Goal: Task Accomplishment & Management: Use online tool/utility

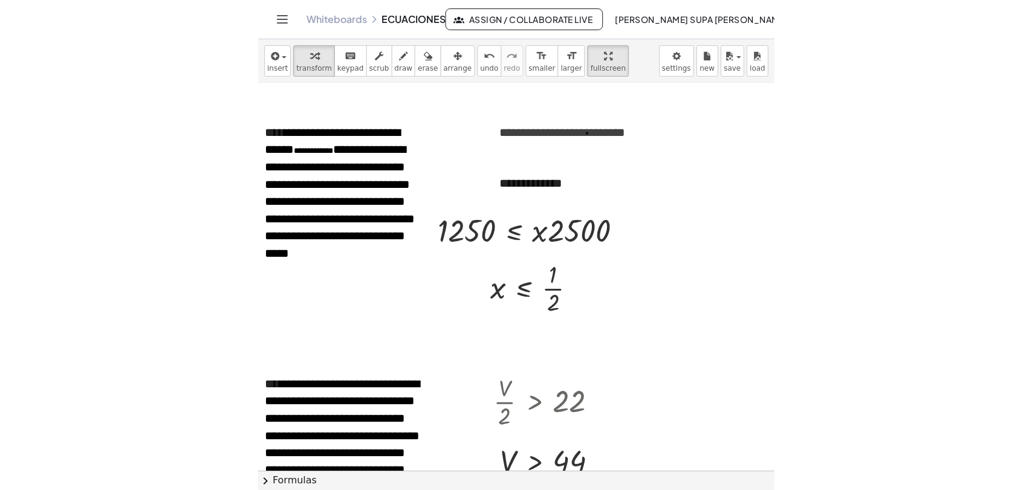
scroll to position [1610, 0]
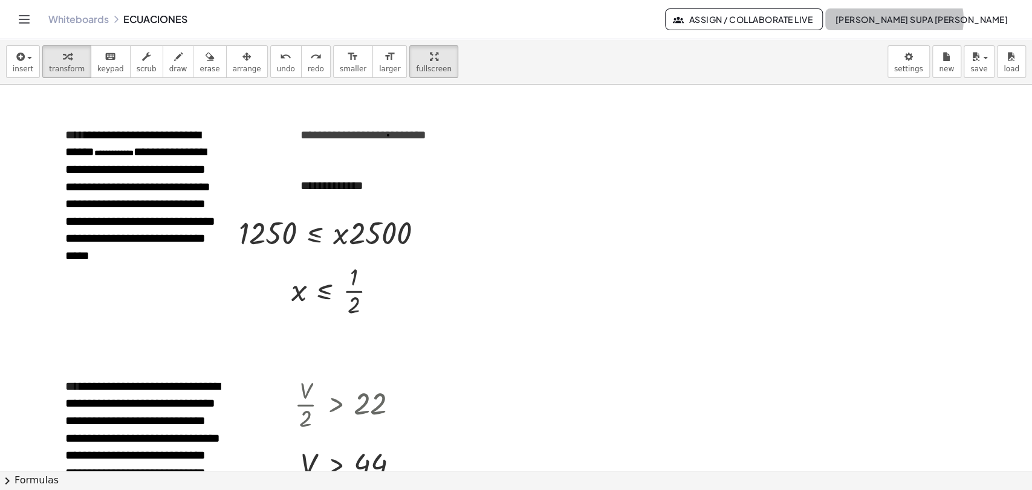
click at [516, 21] on span "[PERSON_NAME]" at bounding box center [921, 19] width 173 height 11
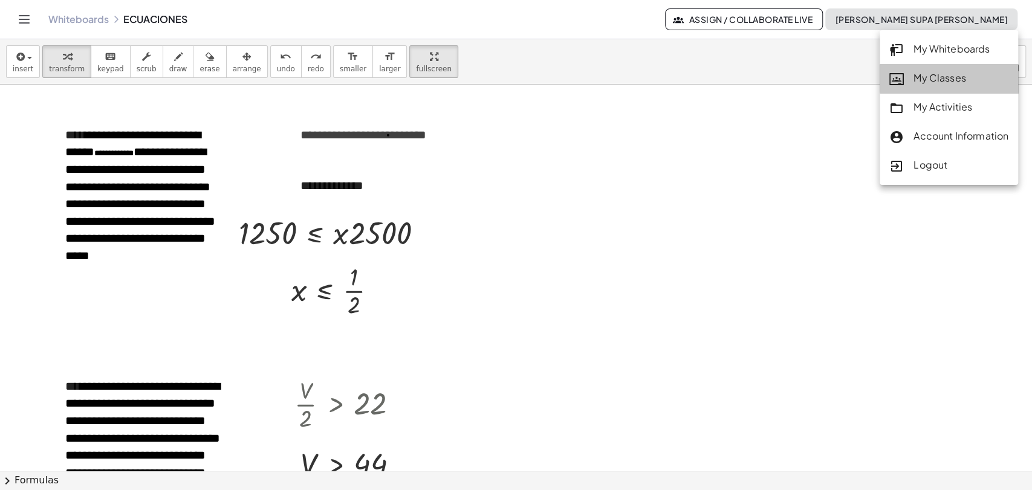
click at [516, 72] on div "My Classes" at bounding box center [948, 79] width 119 height 16
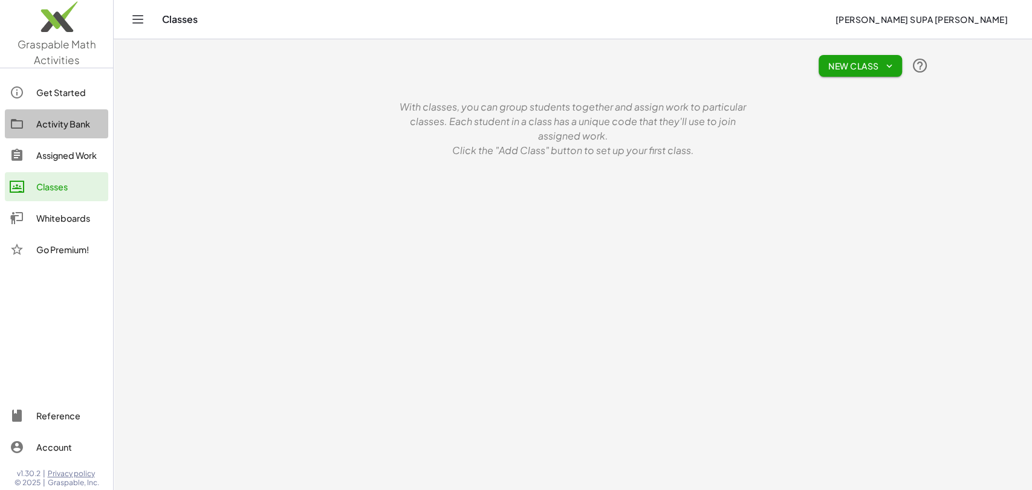
click at [66, 124] on div "Activity Bank" at bounding box center [69, 124] width 67 height 15
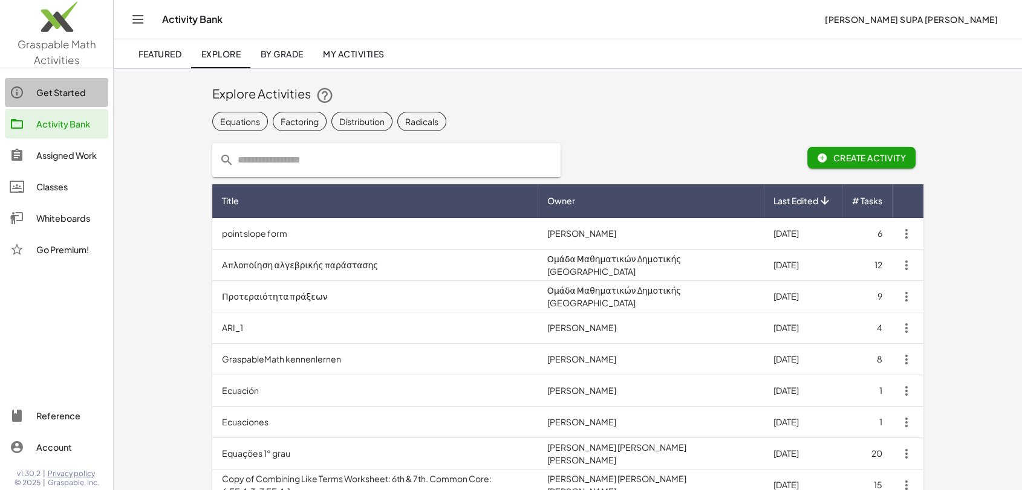
click at [67, 99] on div "Get Started" at bounding box center [69, 92] width 67 height 15
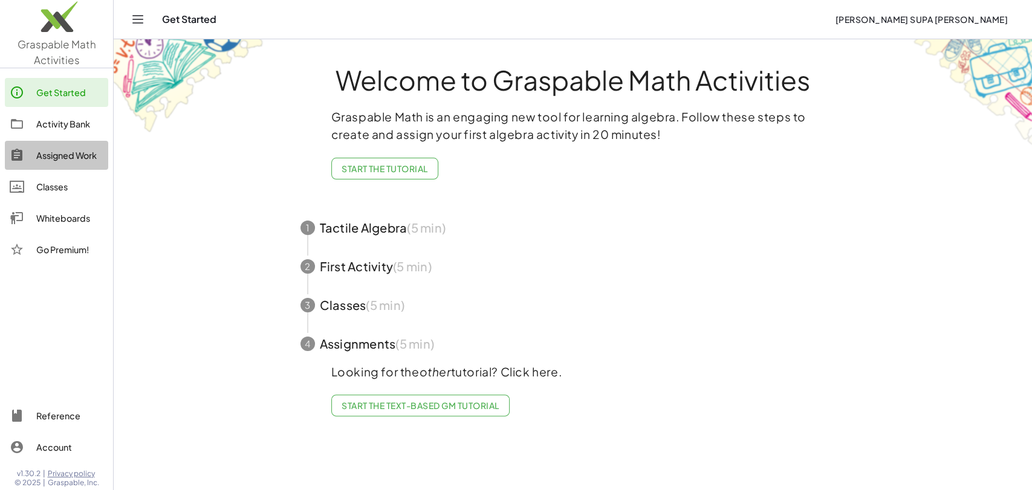
click at [56, 159] on div "Assigned Work" at bounding box center [69, 155] width 67 height 15
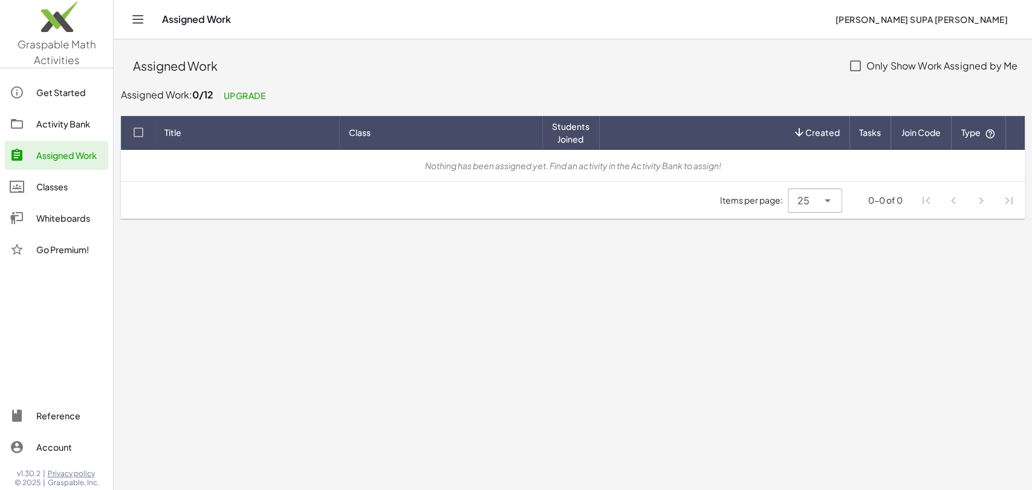
click at [44, 26] on img at bounding box center [56, 19] width 113 height 51
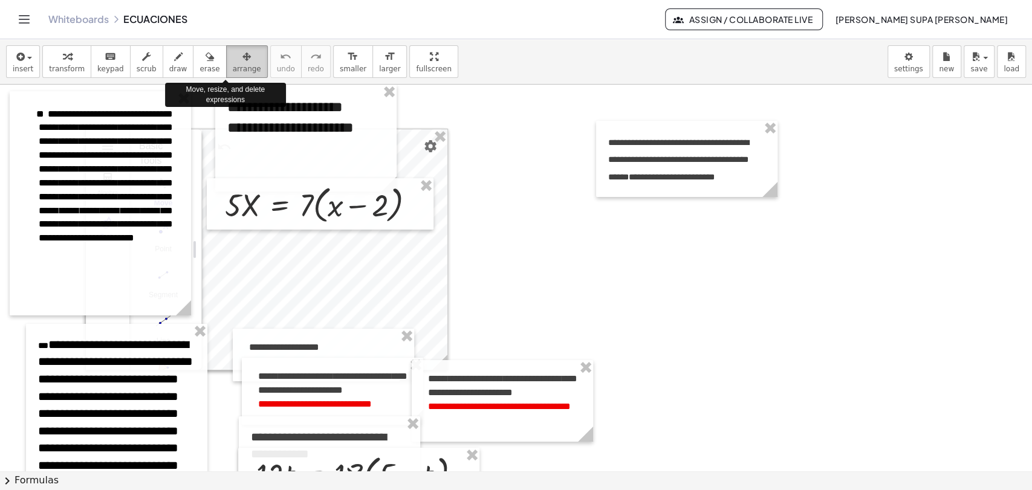
click at [233, 67] on span "arrange" at bounding box center [247, 69] width 28 height 8
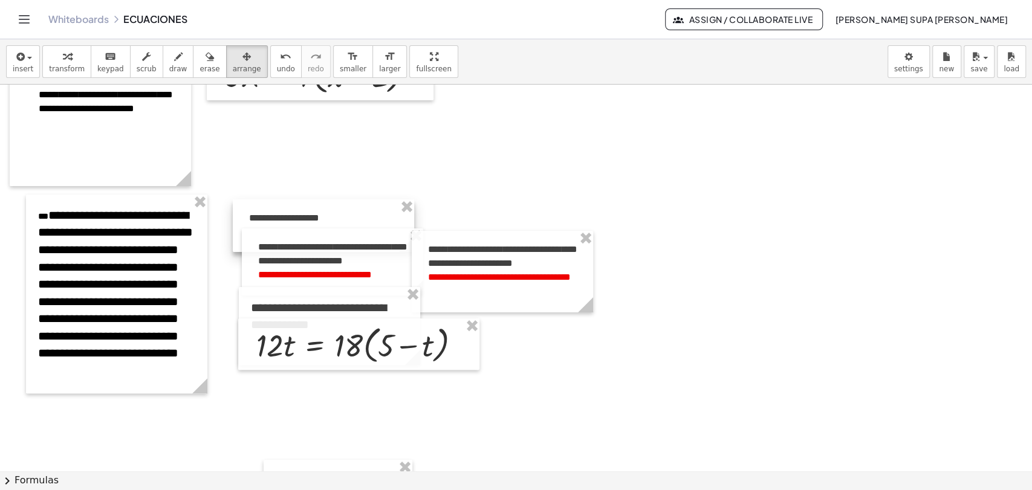
scroll to position [166, 0]
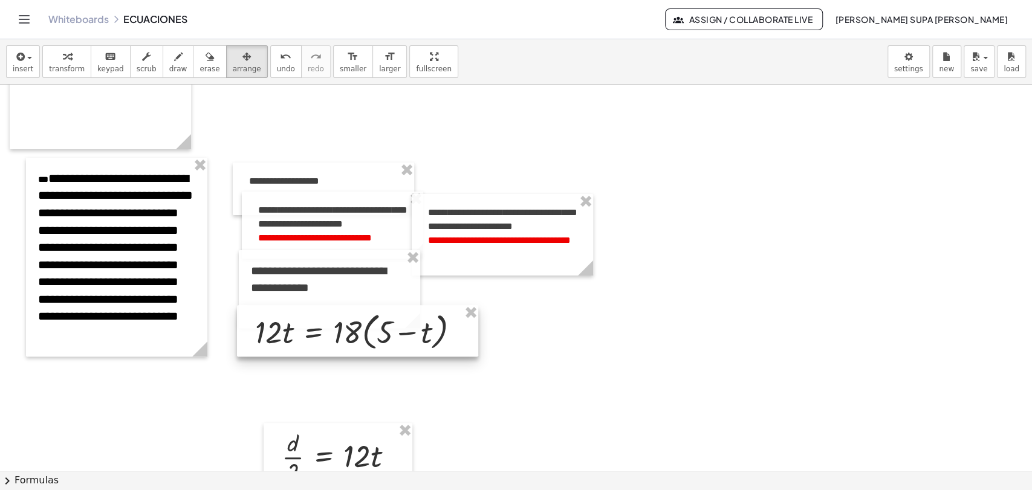
drag, startPoint x: 323, startPoint y: 291, endPoint x: 322, endPoint y: 315, distance: 24.2
click at [322, 315] on div at bounding box center [357, 331] width 241 height 52
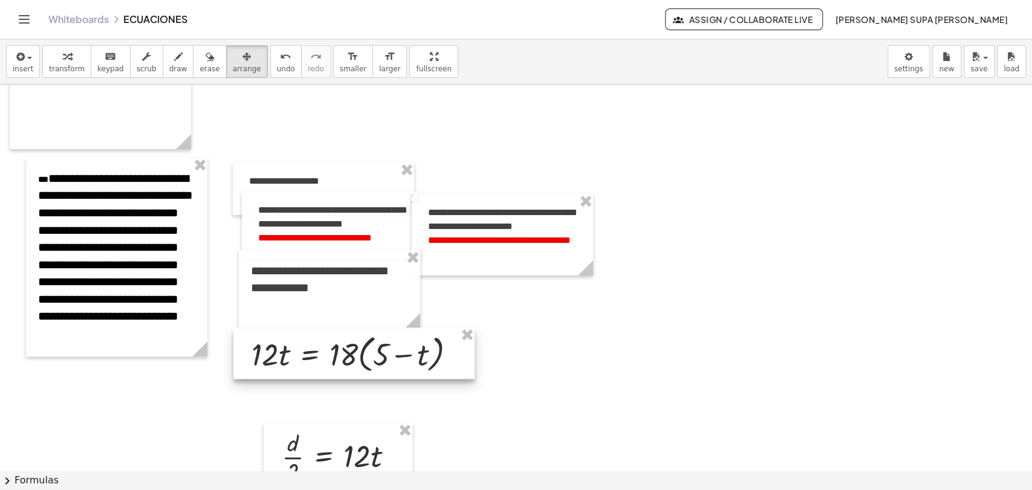
drag, startPoint x: 313, startPoint y: 326, endPoint x: 309, endPoint y: 349, distance: 22.7
click at [309, 349] on div at bounding box center [353, 354] width 241 height 52
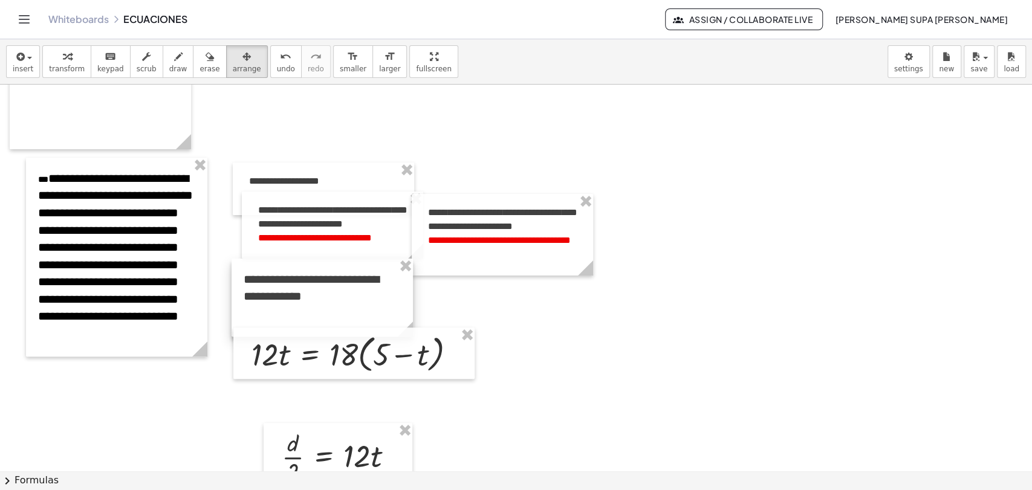
drag, startPoint x: 317, startPoint y: 297, endPoint x: 310, endPoint y: 306, distance: 11.1
click at [310, 306] on div at bounding box center [322, 298] width 181 height 78
drag, startPoint x: 337, startPoint y: 213, endPoint x: 328, endPoint y: 213, distance: 9.7
click at [328, 213] on div at bounding box center [322, 225] width 181 height 67
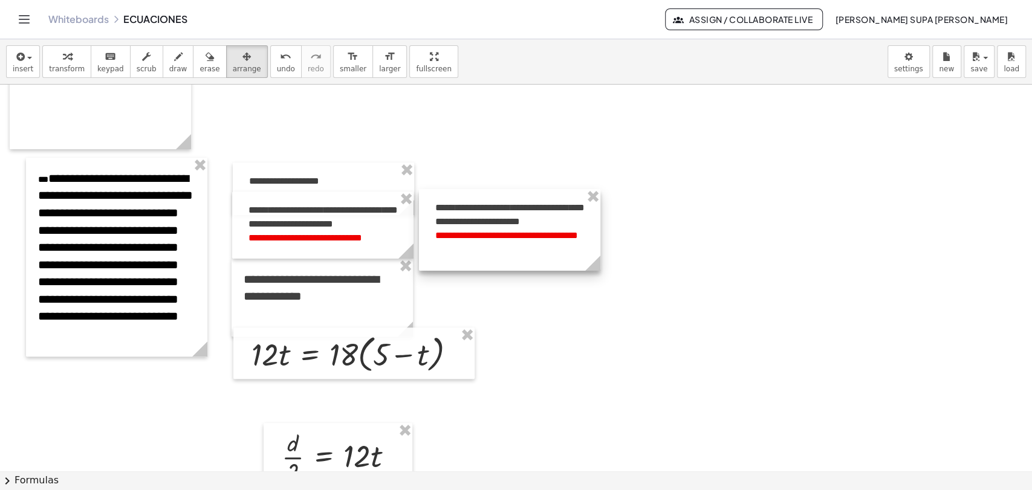
drag, startPoint x: 561, startPoint y: 226, endPoint x: 568, endPoint y: 221, distance: 8.7
click at [516, 221] on div at bounding box center [509, 230] width 181 height 82
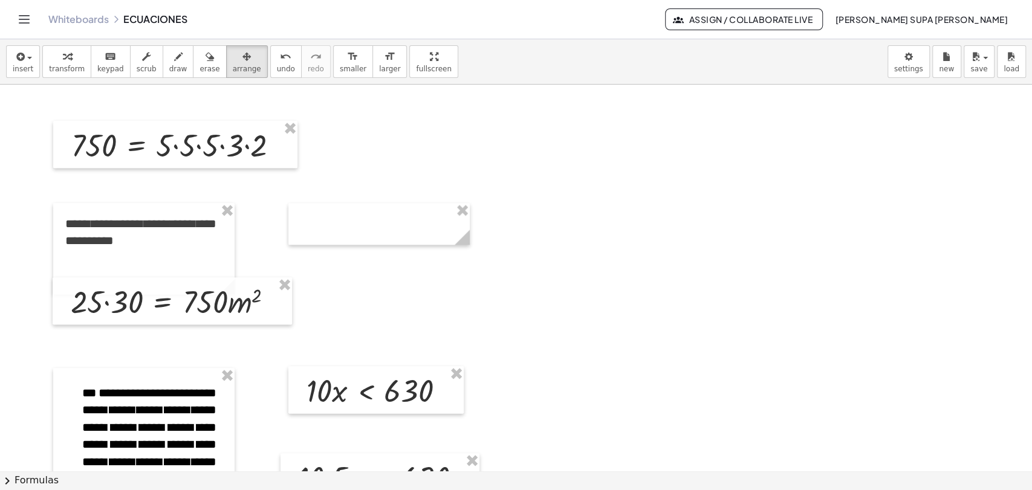
scroll to position [832, 0]
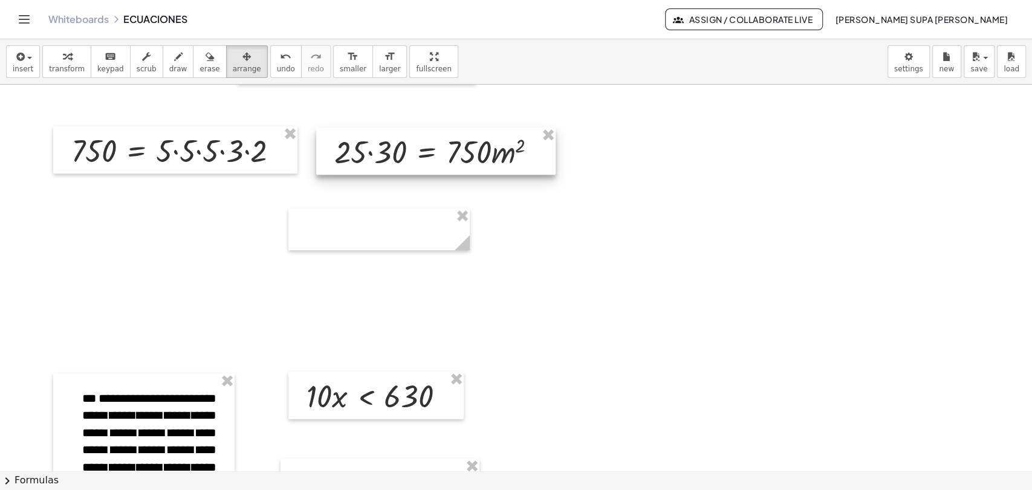
drag, startPoint x: 218, startPoint y: 313, endPoint x: 481, endPoint y: 157, distance: 306.3
click at [481, 157] on div at bounding box center [435, 151] width 239 height 47
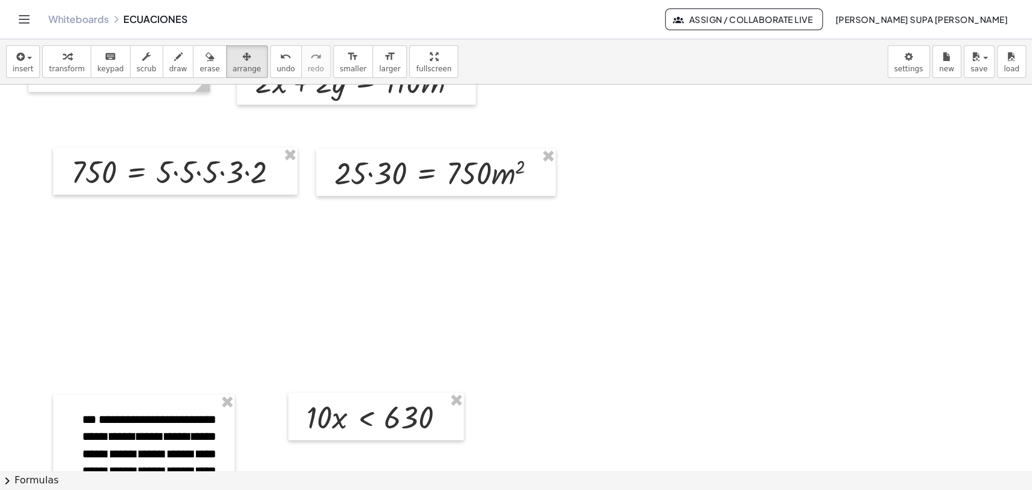
scroll to position [811, 0]
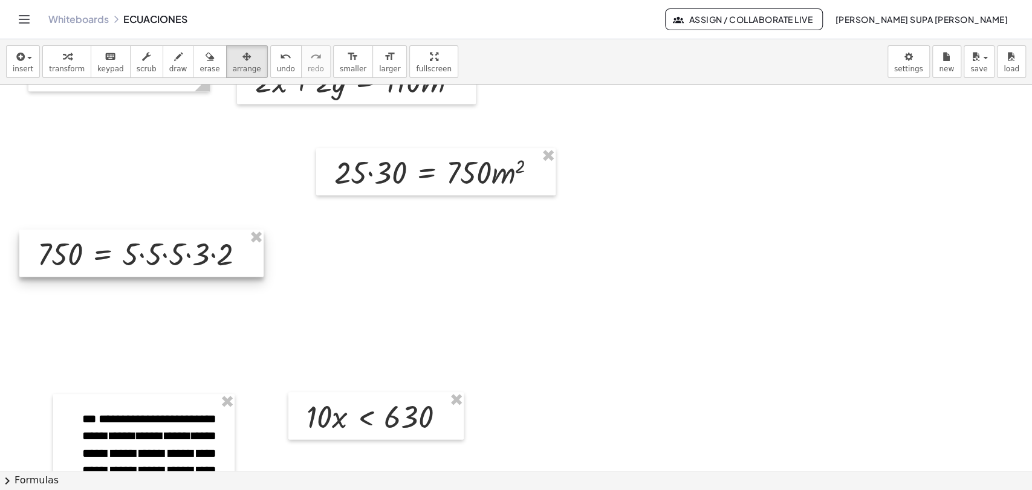
drag, startPoint x: 238, startPoint y: 180, endPoint x: 203, endPoint y: 262, distance: 88.6
click at [203, 262] on div at bounding box center [141, 253] width 244 height 47
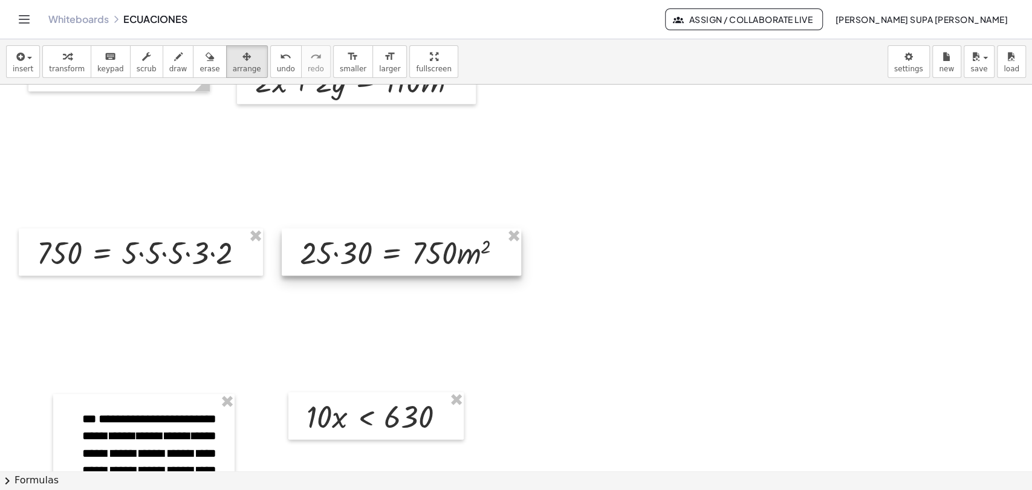
drag, startPoint x: 397, startPoint y: 173, endPoint x: 363, endPoint y: 253, distance: 86.9
click at [363, 253] on div at bounding box center [401, 252] width 239 height 47
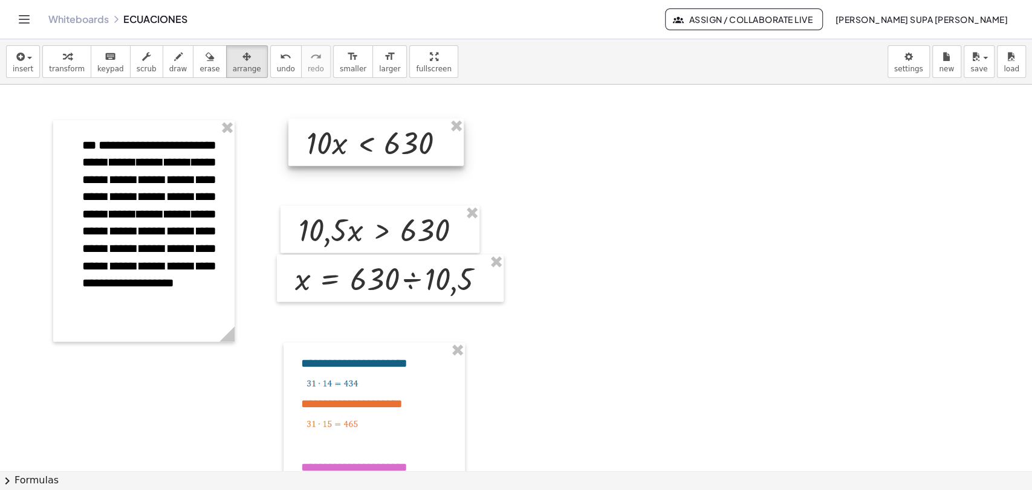
scroll to position [1088, 0]
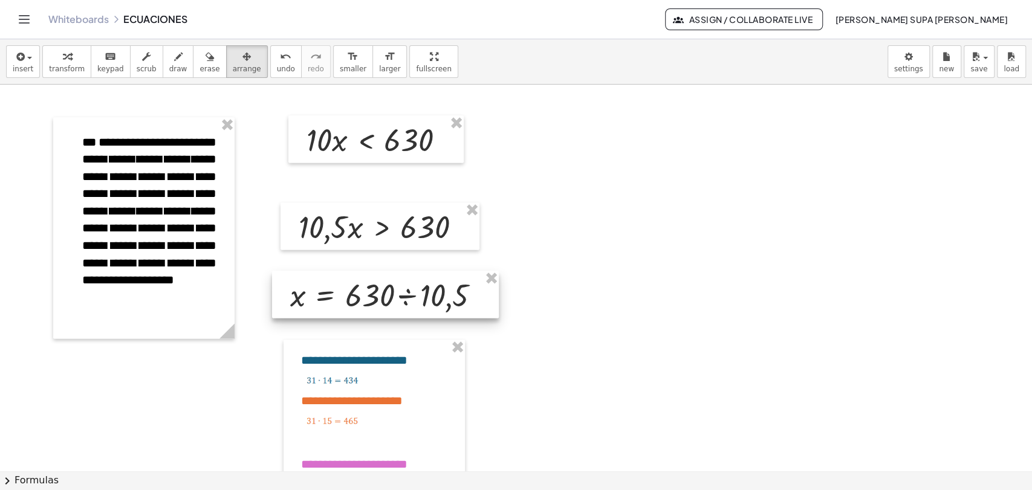
drag, startPoint x: 378, startPoint y: 267, endPoint x: 374, endPoint y: 288, distance: 21.7
click at [374, 288] on div at bounding box center [385, 294] width 227 height 47
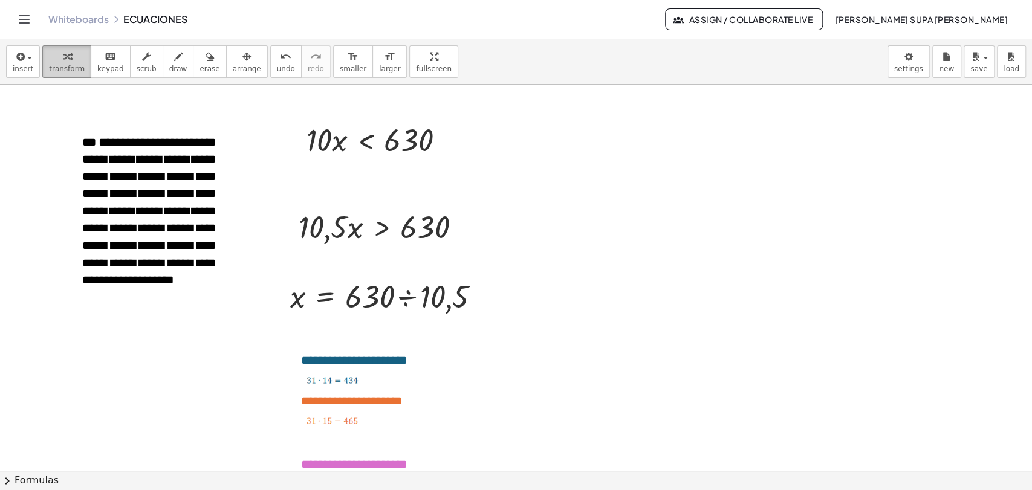
click at [70, 62] on div "button" at bounding box center [67, 56] width 36 height 15
drag, startPoint x: 323, startPoint y: 211, endPoint x: 329, endPoint y: 219, distance: 10.1
click at [329, 219] on div at bounding box center [385, 226] width 184 height 41
drag, startPoint x: 319, startPoint y: 221, endPoint x: 424, endPoint y: 250, distance: 109.3
drag, startPoint x: 324, startPoint y: 210, endPoint x: 324, endPoint y: 233, distance: 23.0
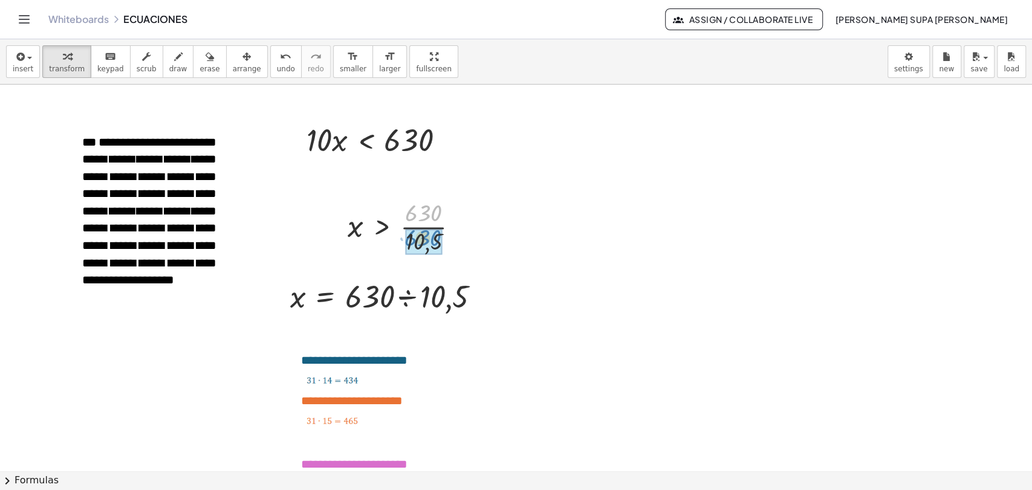
drag, startPoint x: 430, startPoint y: 216, endPoint x: 430, endPoint y: 241, distance: 24.8
drag, startPoint x: 430, startPoint y: 241, endPoint x: 426, endPoint y: 216, distance: 25.7
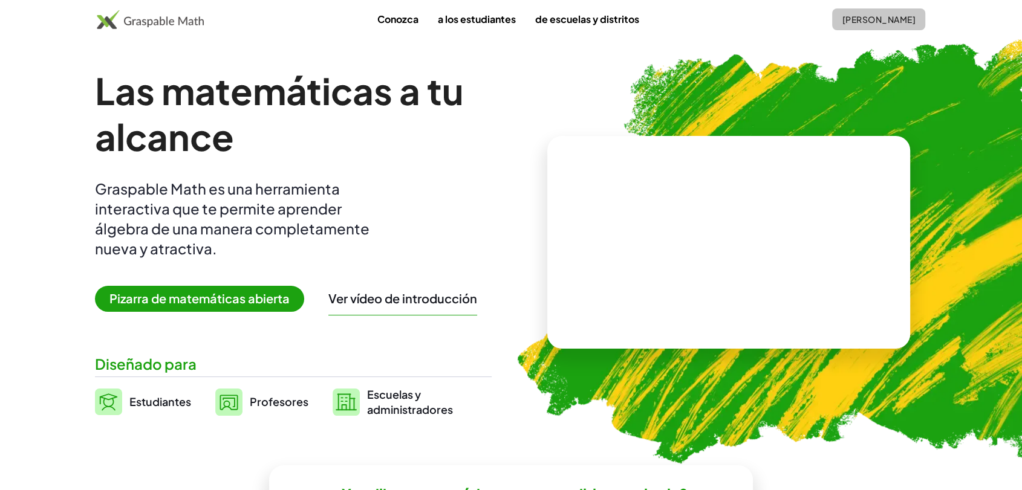
click at [848, 18] on font "[PERSON_NAME]" at bounding box center [878, 19] width 73 height 11
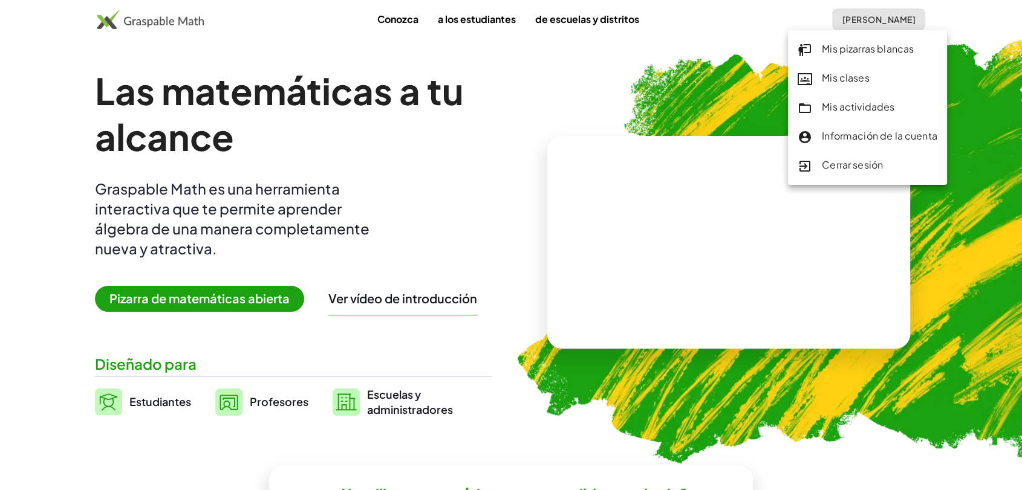
click at [841, 75] on font "Mis clases" at bounding box center [846, 77] width 48 height 13
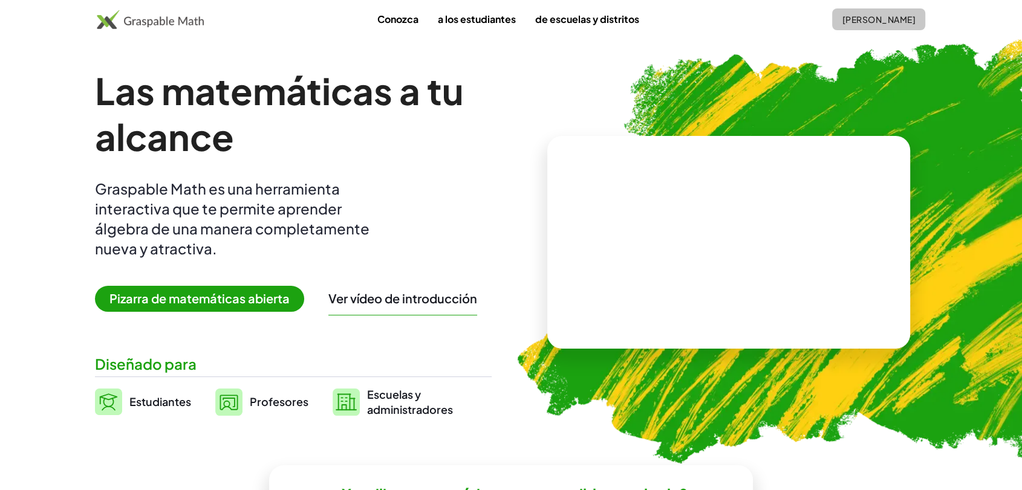
click at [842, 19] on font "[PERSON_NAME]" at bounding box center [878, 19] width 73 height 11
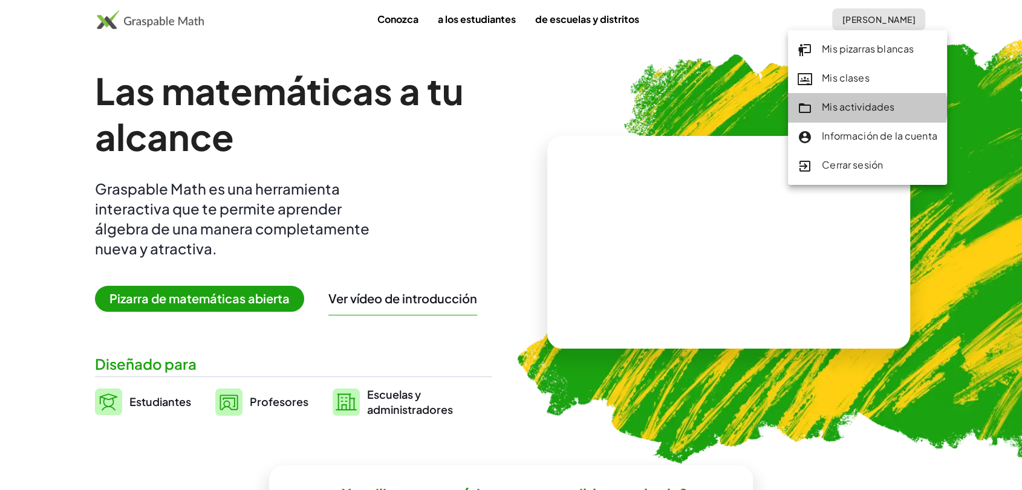
click at [845, 108] on font "Mis actividades" at bounding box center [858, 106] width 73 height 13
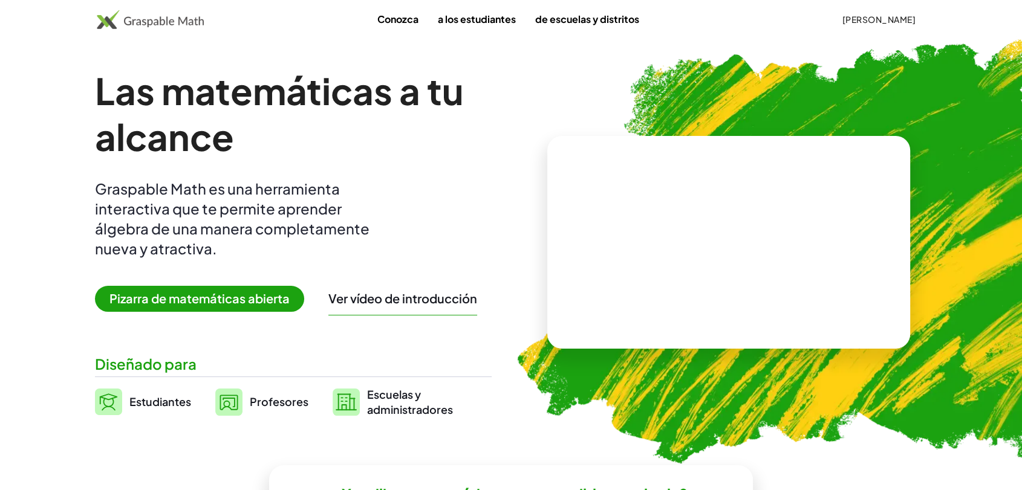
click at [832, 28] on button "[PERSON_NAME]" at bounding box center [878, 19] width 93 height 22
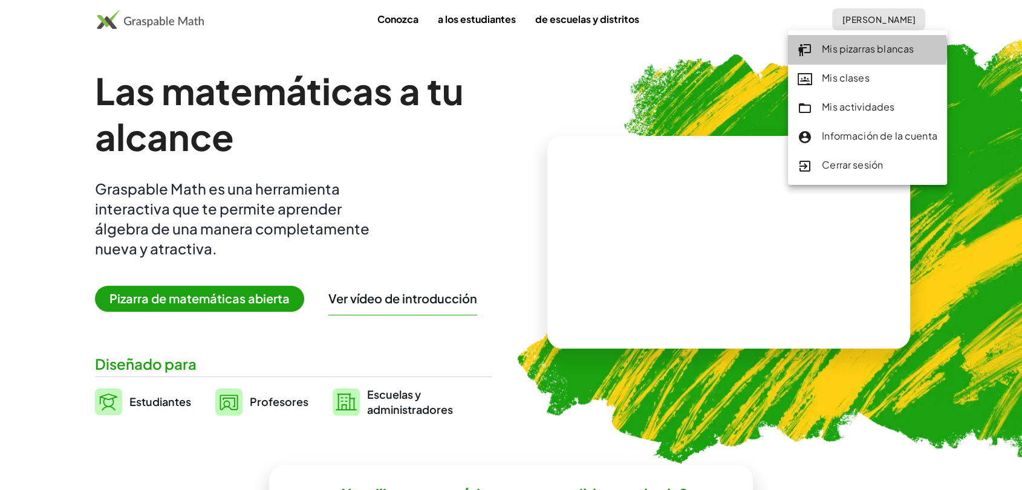
click at [837, 46] on font "Mis pizarras blancas" at bounding box center [868, 48] width 92 height 13
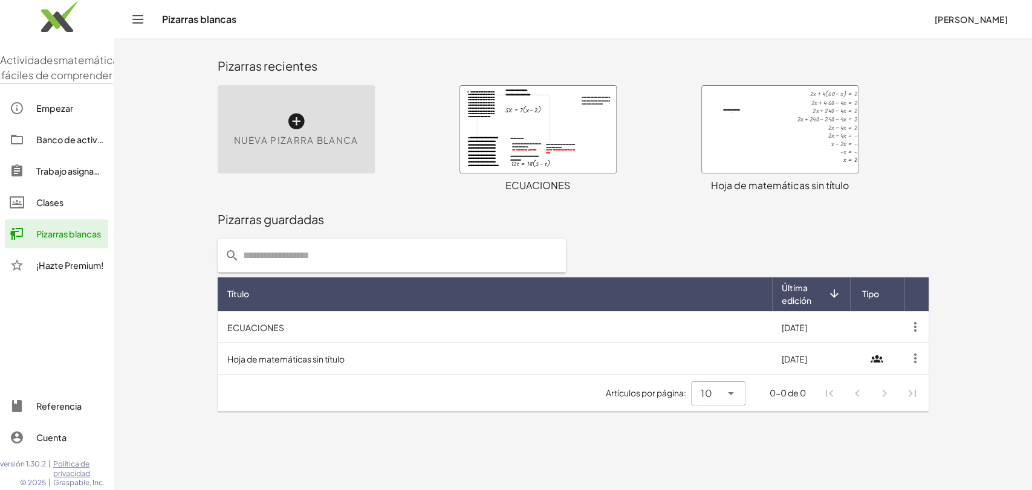
click at [583, 144] on div at bounding box center [538, 129] width 156 height 87
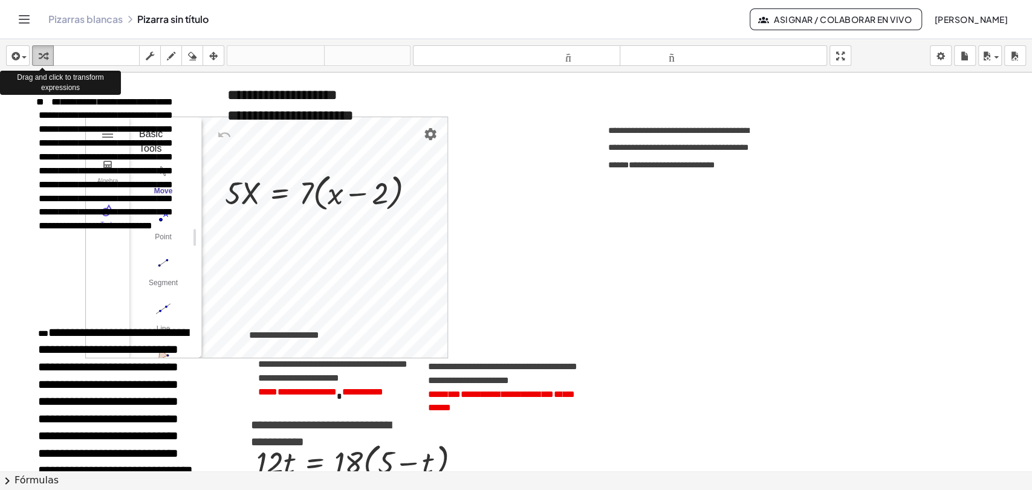
click at [44, 58] on icon "button" at bounding box center [43, 56] width 8 height 15
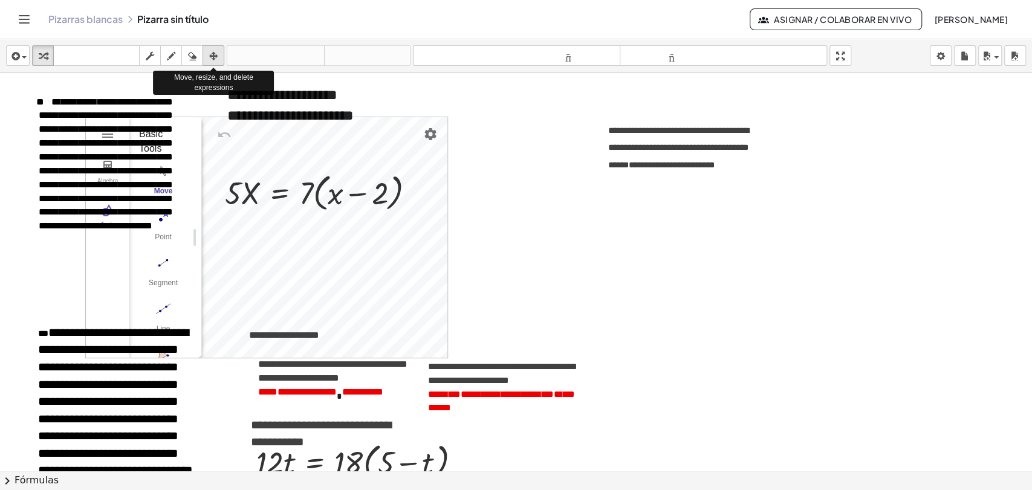
click at [211, 57] on icon "button" at bounding box center [213, 56] width 8 height 15
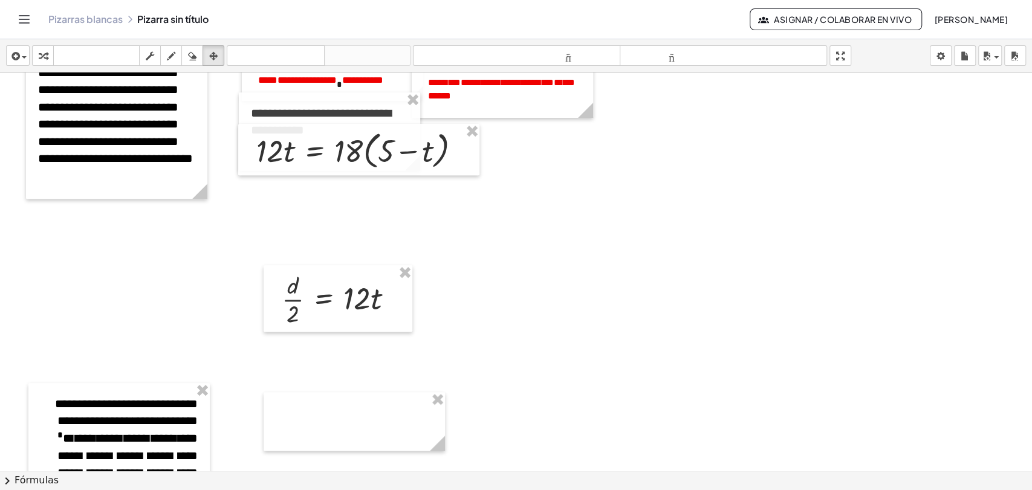
scroll to position [307, 0]
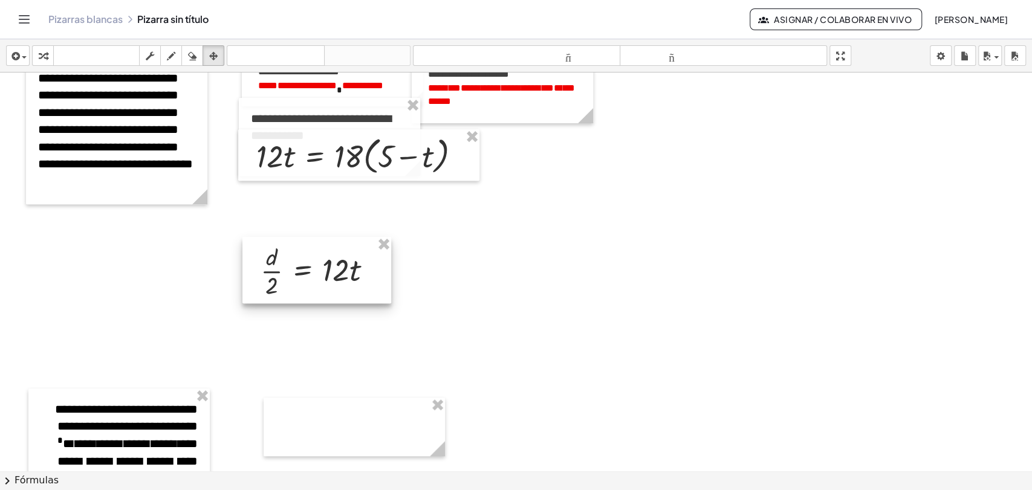
drag, startPoint x: 316, startPoint y: 287, endPoint x: 295, endPoint y: 253, distance: 39.9
click at [295, 253] on div at bounding box center [316, 270] width 149 height 67
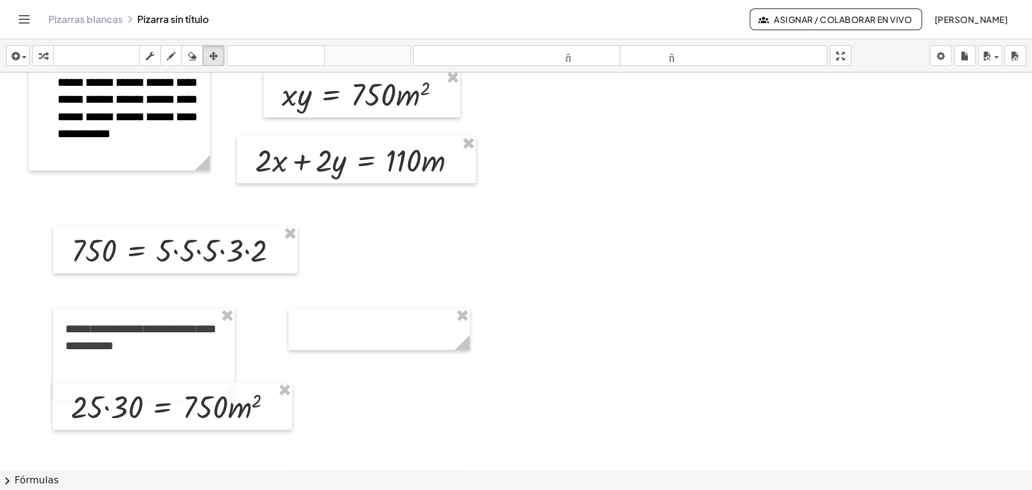
scroll to position [739, 0]
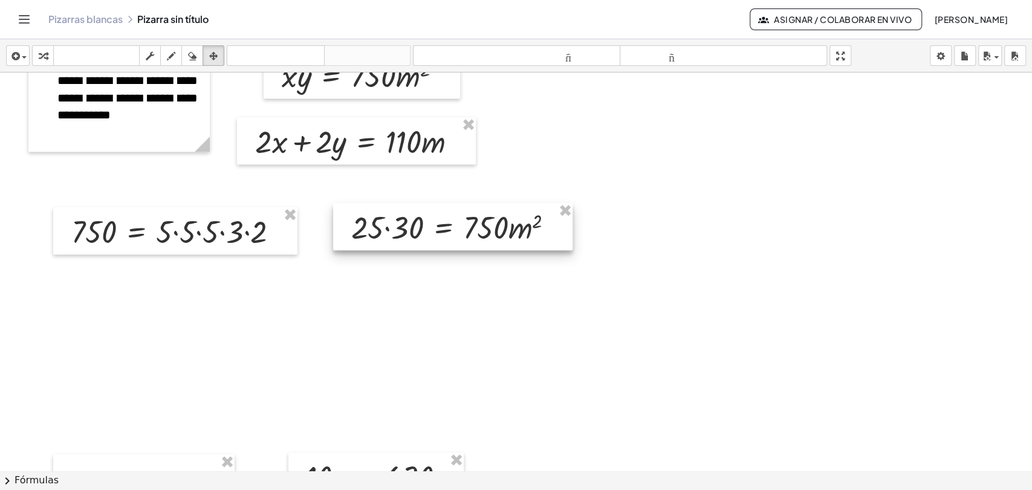
drag, startPoint x: 163, startPoint y: 379, endPoint x: 442, endPoint y: 218, distance: 321.8
click at [442, 218] on div at bounding box center [452, 226] width 239 height 47
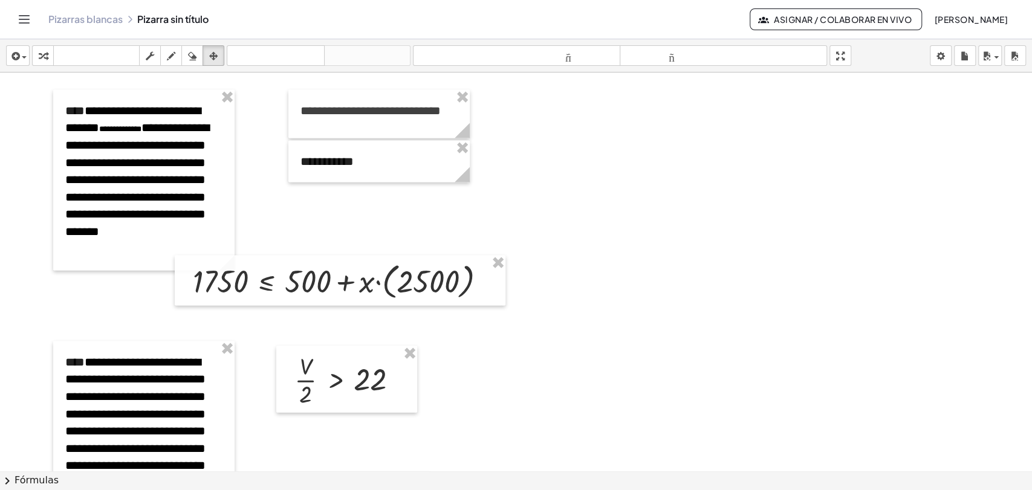
scroll to position [1620, 0]
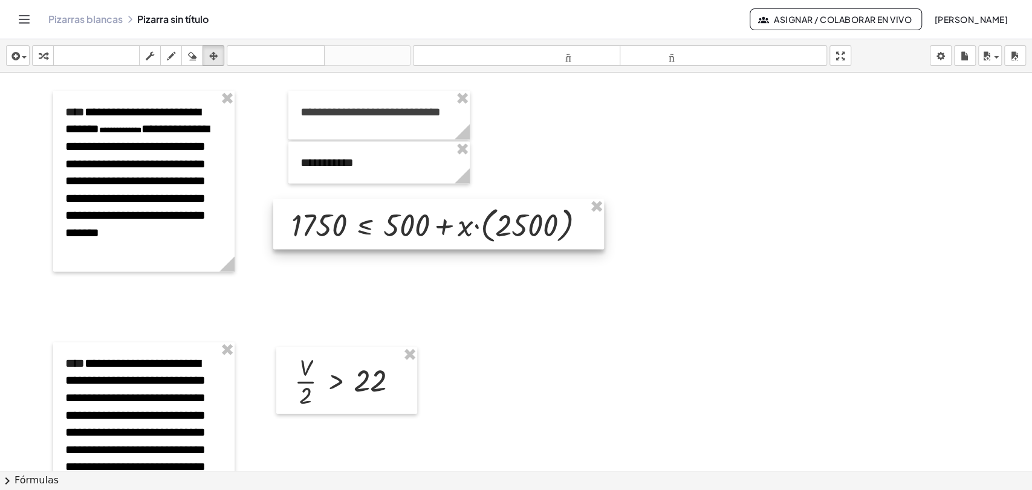
drag, startPoint x: 374, startPoint y: 275, endPoint x: 472, endPoint y: 217, distance: 114.4
click at [472, 217] on div at bounding box center [438, 225] width 331 height 50
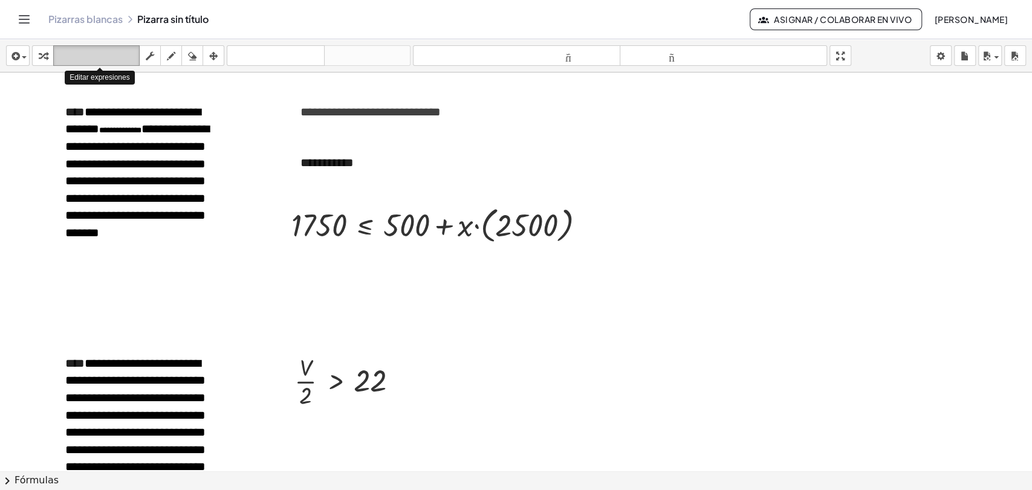
click at [113, 55] on font "teclado" at bounding box center [96, 55] width 80 height 11
click at [359, 111] on font "**********" at bounding box center [370, 112] width 140 height 12
click at [337, 169] on font "**********" at bounding box center [326, 163] width 53 height 12
click at [335, 224] on div at bounding box center [319, 227] width 56 height 34
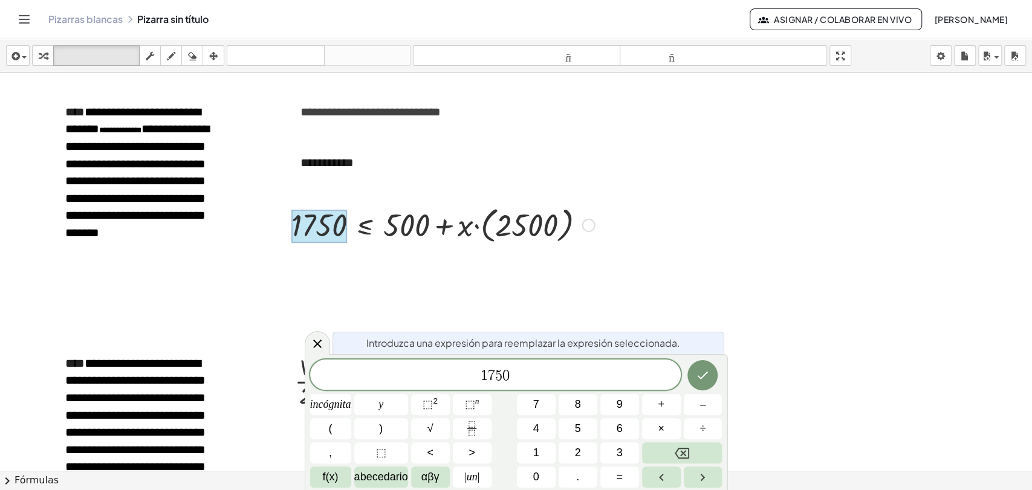
click at [404, 229] on div at bounding box center [443, 225] width 316 height 44
click at [704, 378] on icon "Hecho" at bounding box center [702, 375] width 15 height 15
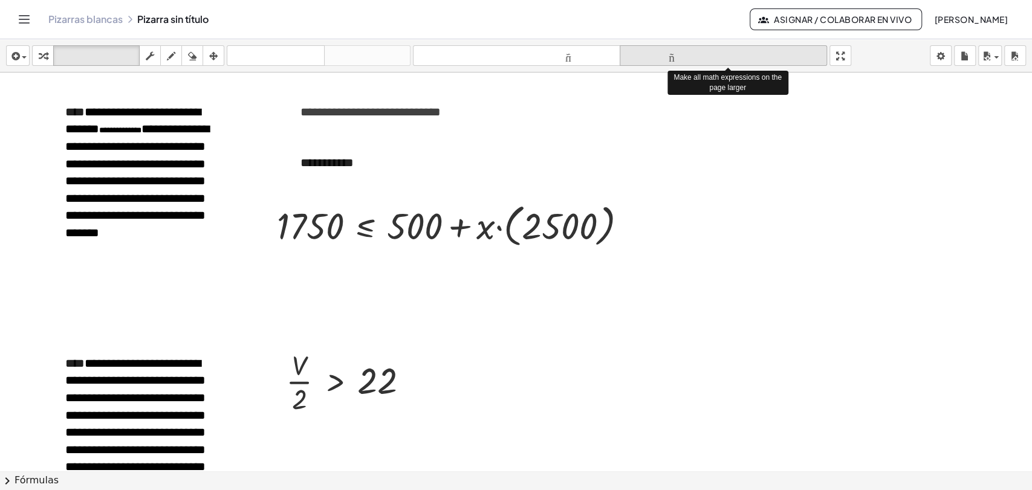
click at [722, 54] on font "tamaño_del_formato" at bounding box center [723, 55] width 201 height 11
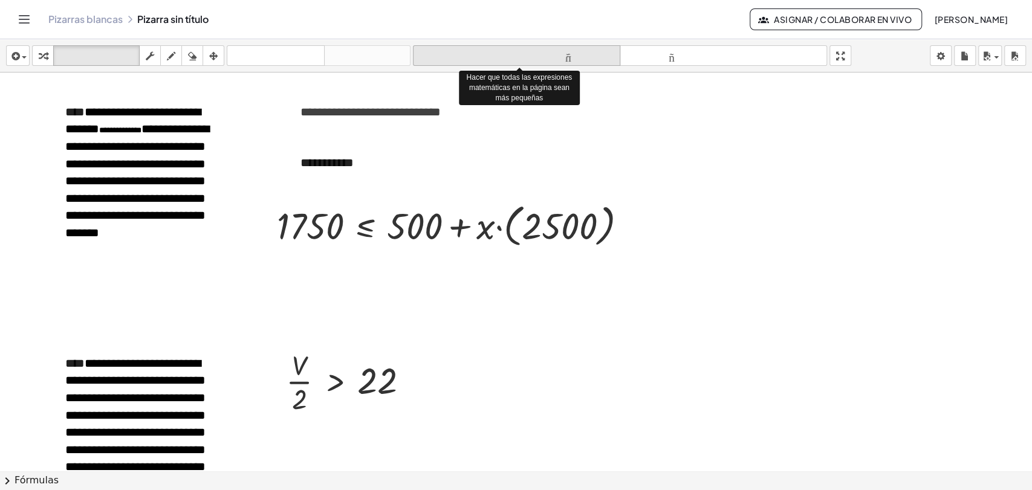
click at [596, 54] on font "tamaño_del_formato" at bounding box center [516, 55] width 201 height 11
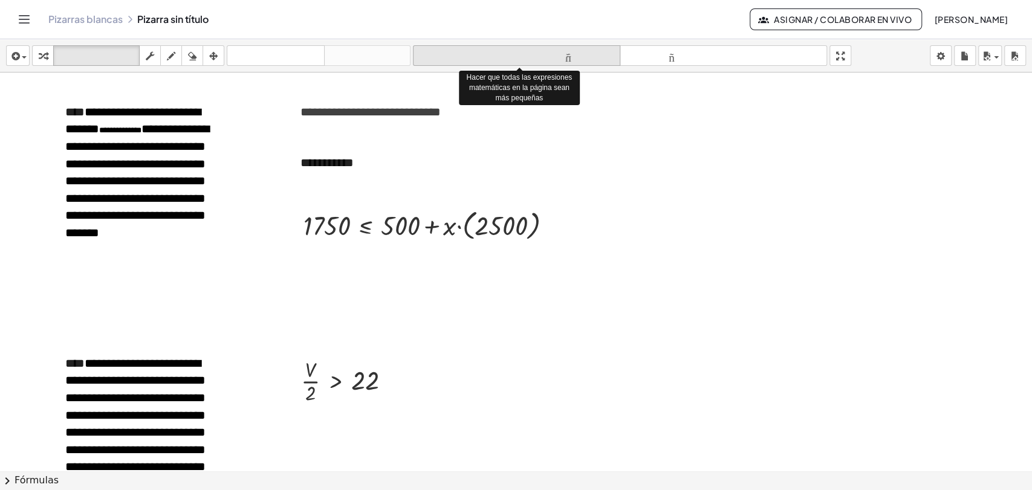
click at [596, 54] on font "tamaño_del_formato" at bounding box center [516, 55] width 201 height 11
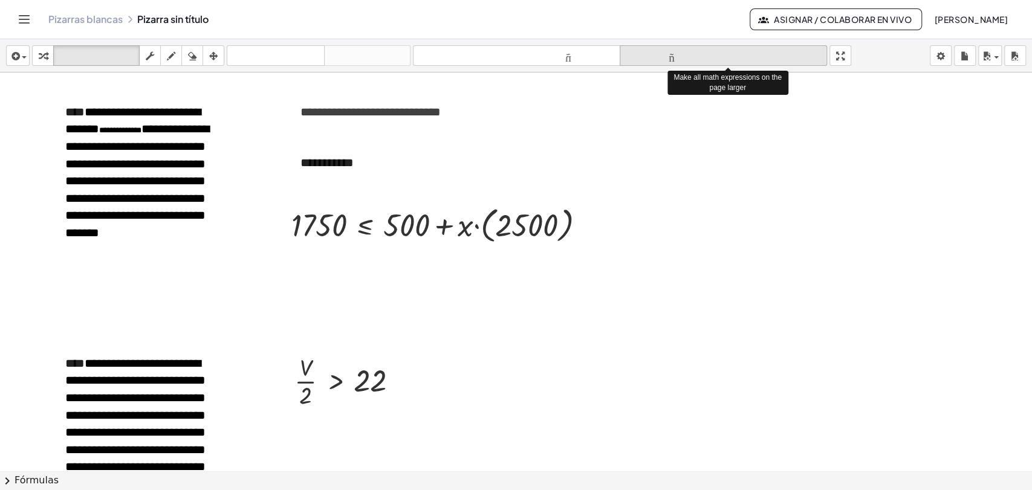
click at [719, 54] on font "tamaño_del_formato" at bounding box center [723, 55] width 201 height 11
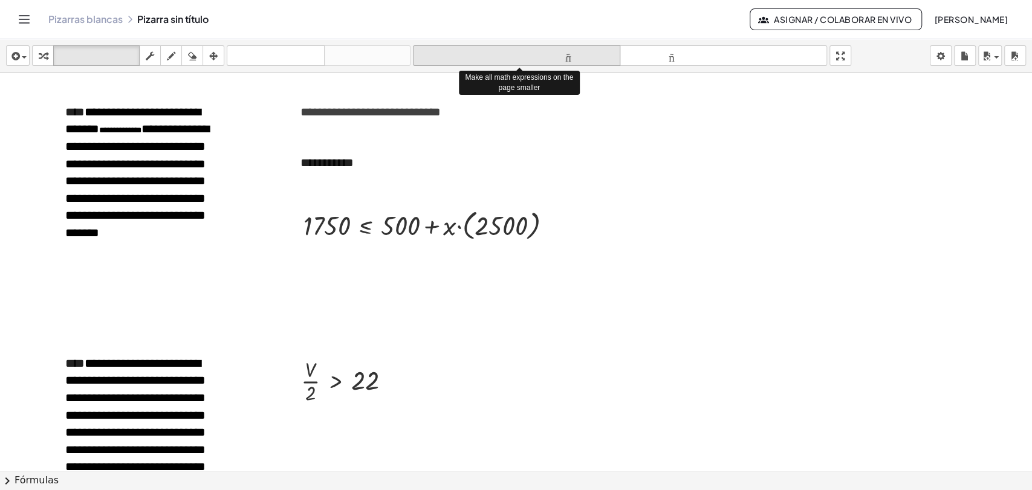
click at [594, 52] on font "tamaño_del_formato" at bounding box center [516, 55] width 201 height 11
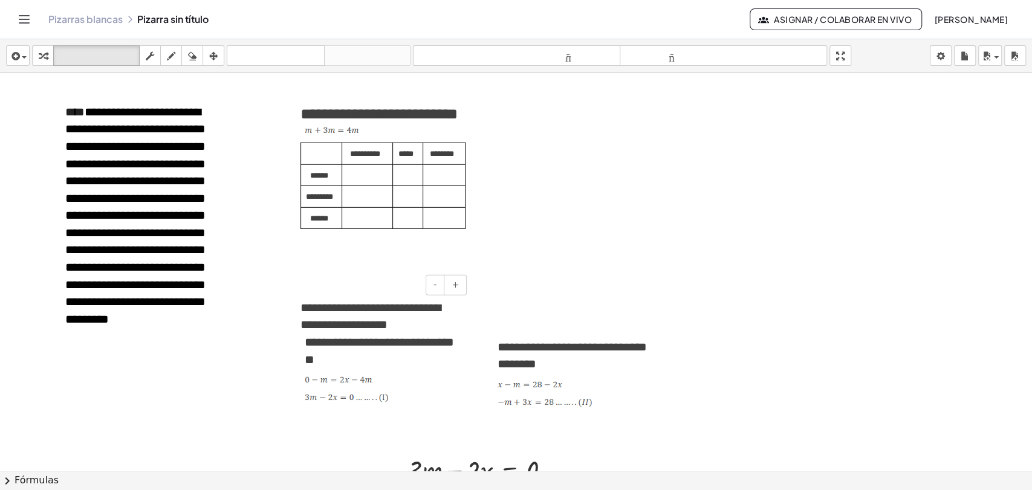
scroll to position [2243, 0]
